Goal: Find specific page/section: Find specific page/section

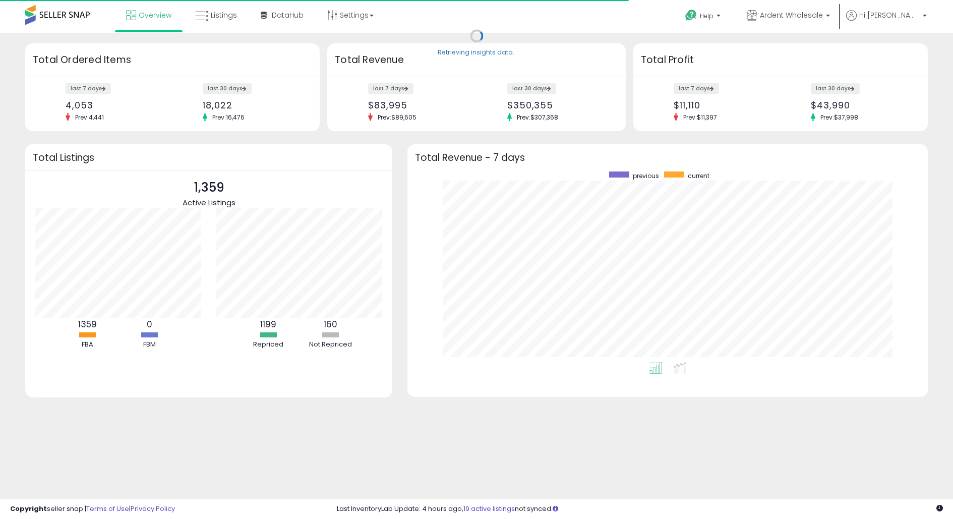
scroll to position [191, 500]
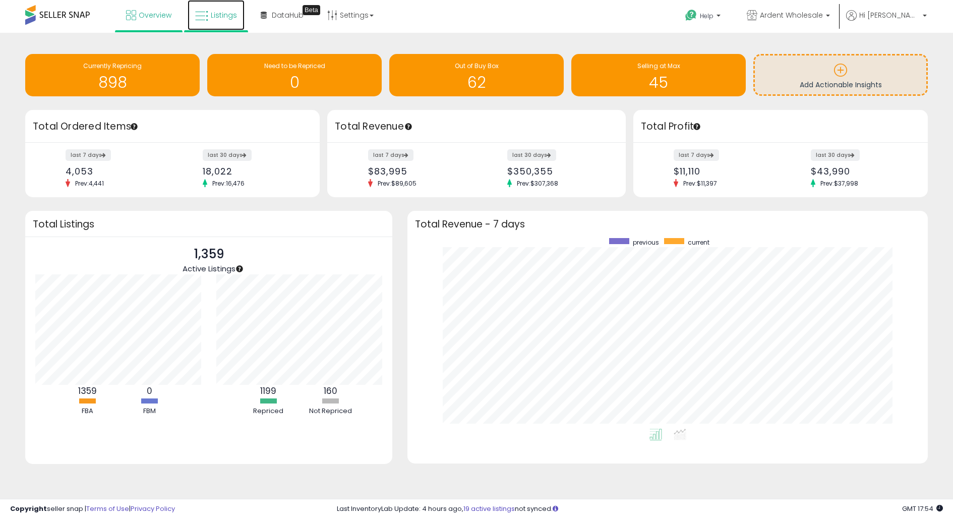
click at [224, 14] on span "Listings" at bounding box center [224, 15] width 26 height 10
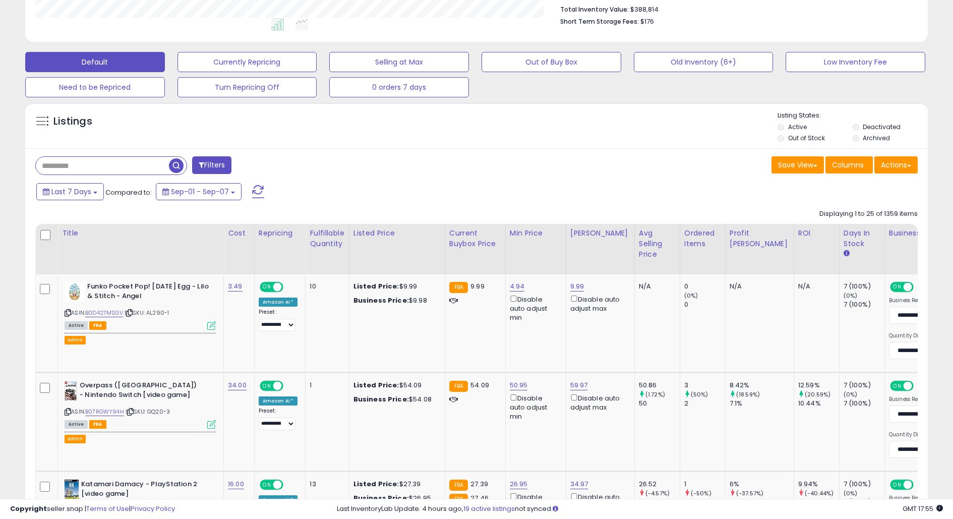
scroll to position [263, 0]
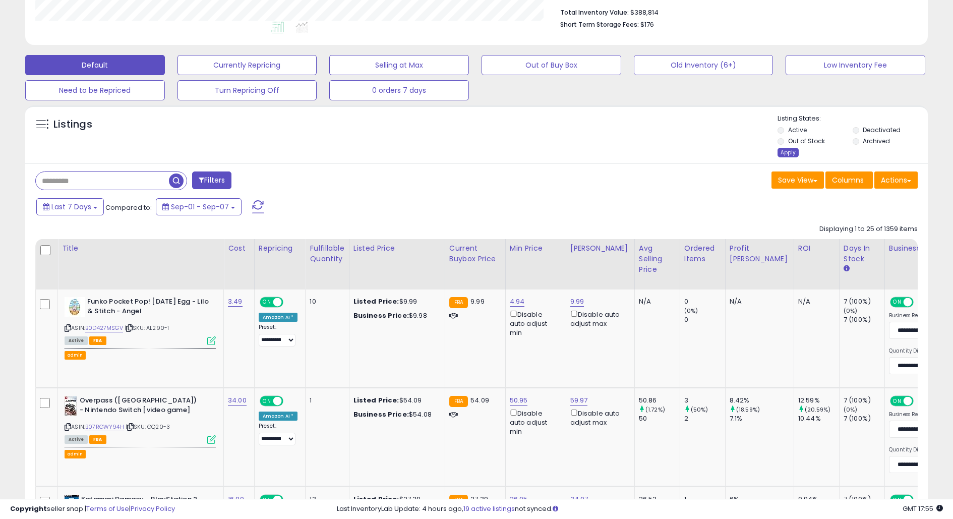
click at [795, 154] on div "Apply" at bounding box center [788, 153] width 21 height 10
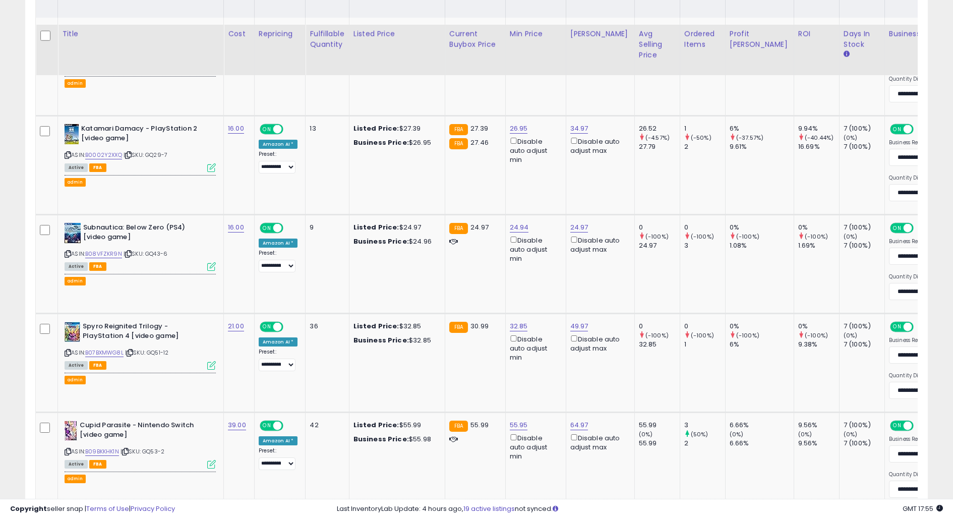
scroll to position [546, 0]
